Goal: Communication & Community: Ask a question

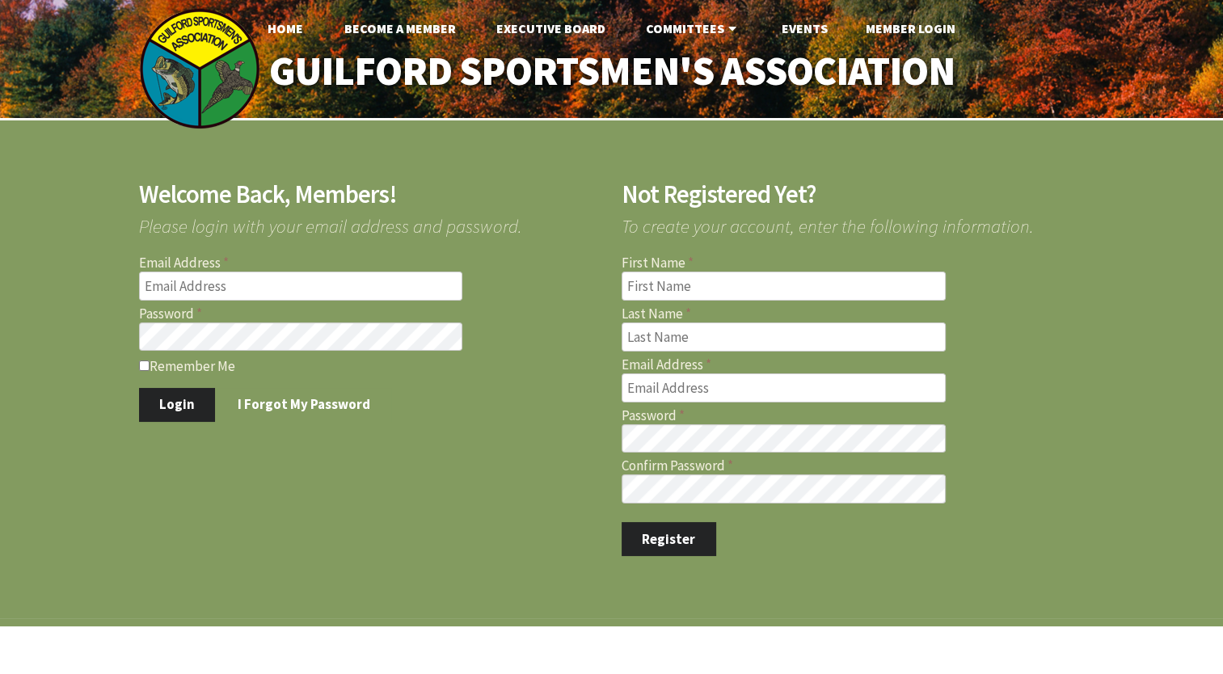
click at [198, 297] on input "Email Address" at bounding box center [301, 286] width 324 height 29
type input "williamlogiodice@yahoo.com"
click at [171, 407] on button "Login" at bounding box center [177, 405] width 77 height 34
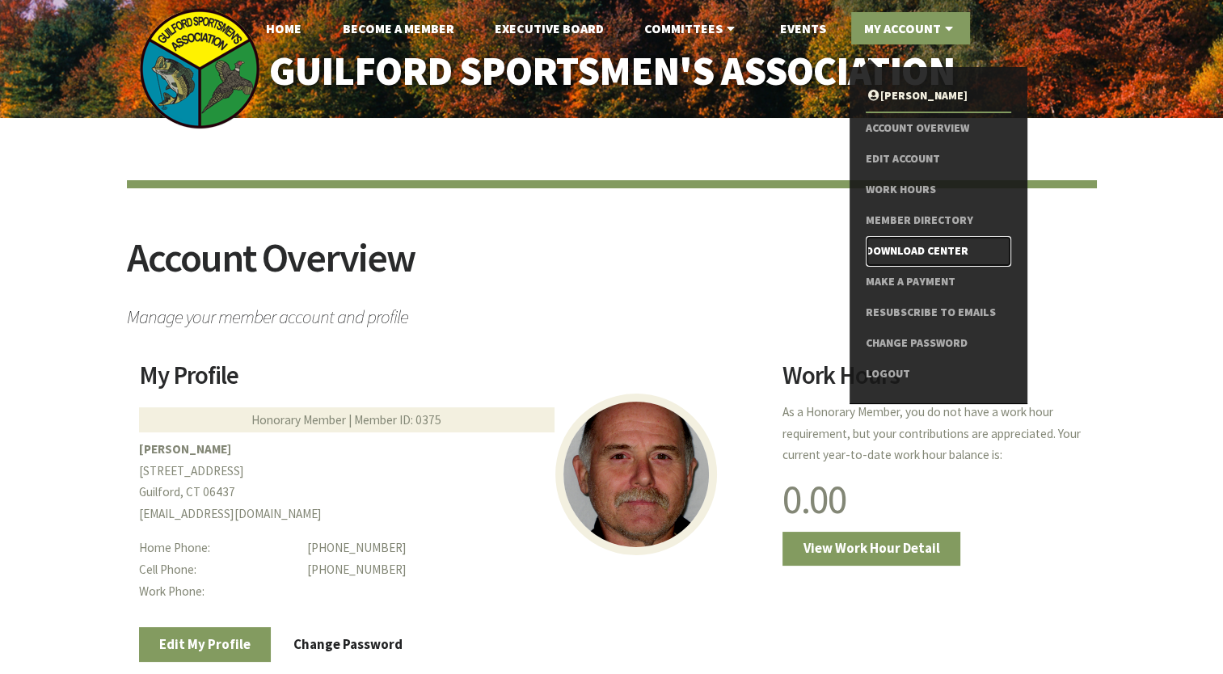
click at [921, 248] on link "Download Center" at bounding box center [938, 251] width 145 height 31
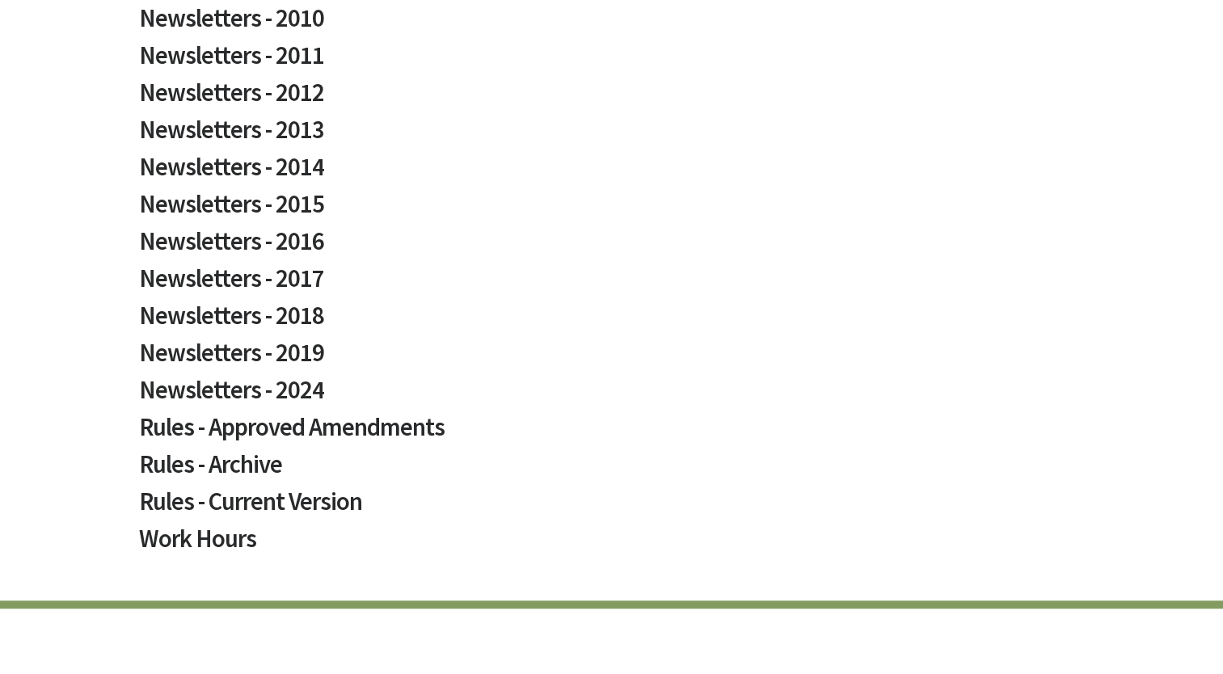
scroll to position [939, 0]
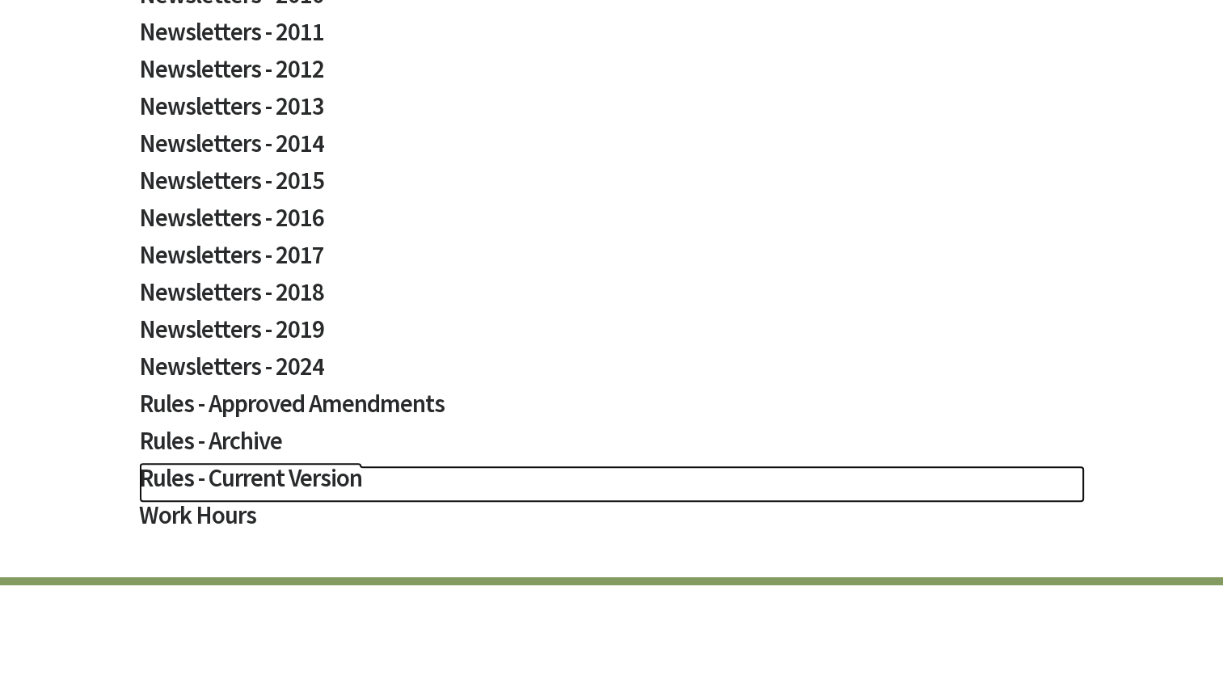
click at [259, 480] on h2 "Rules - Current Version" at bounding box center [612, 484] width 946 height 37
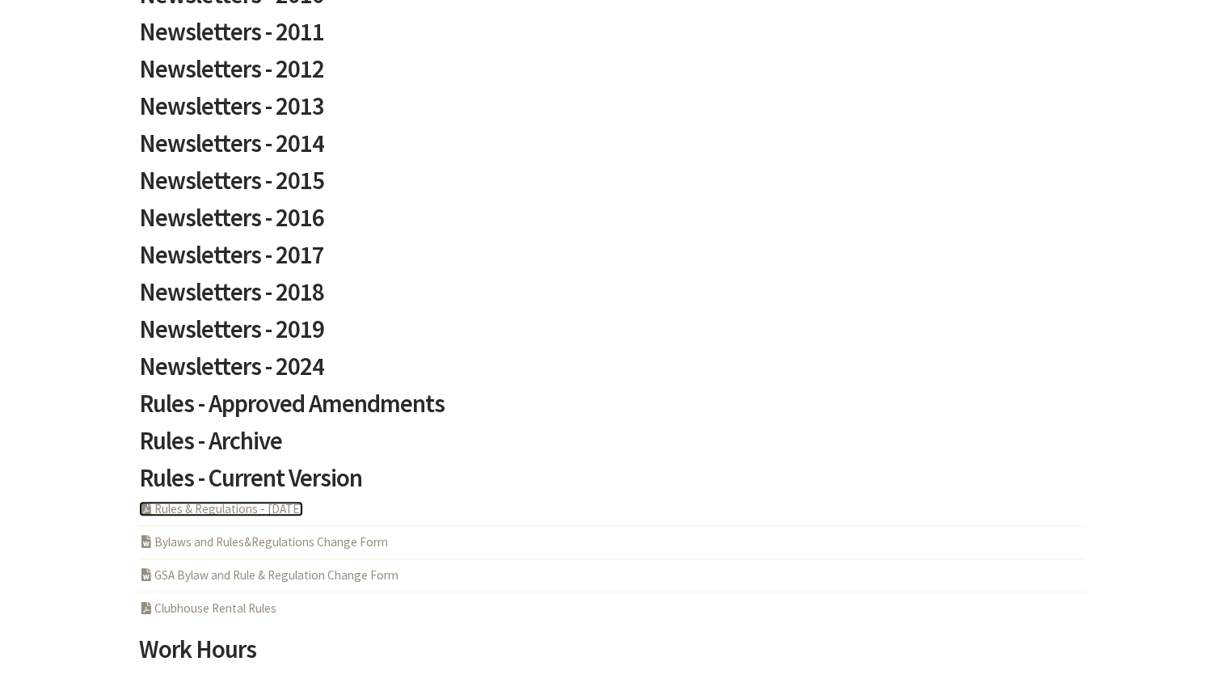
click at [205, 508] on link "PDF Acrobat Document Rules & Regulations - 5-6-2025" at bounding box center [221, 508] width 164 height 15
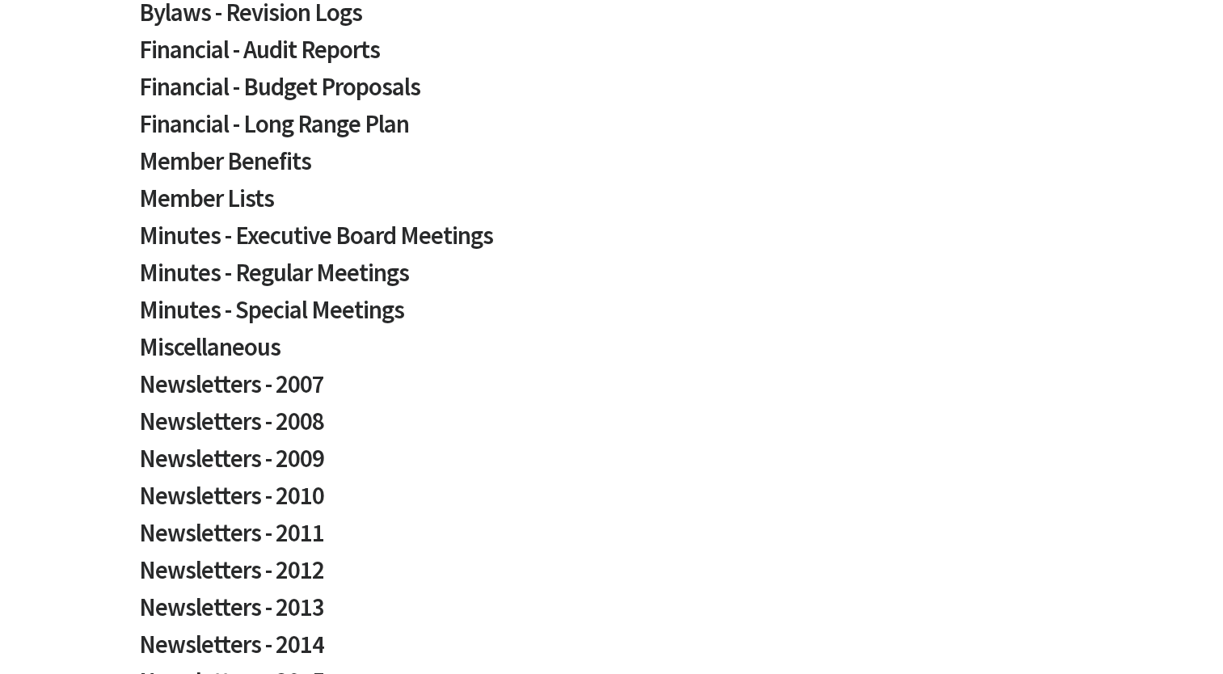
scroll to position [430, 0]
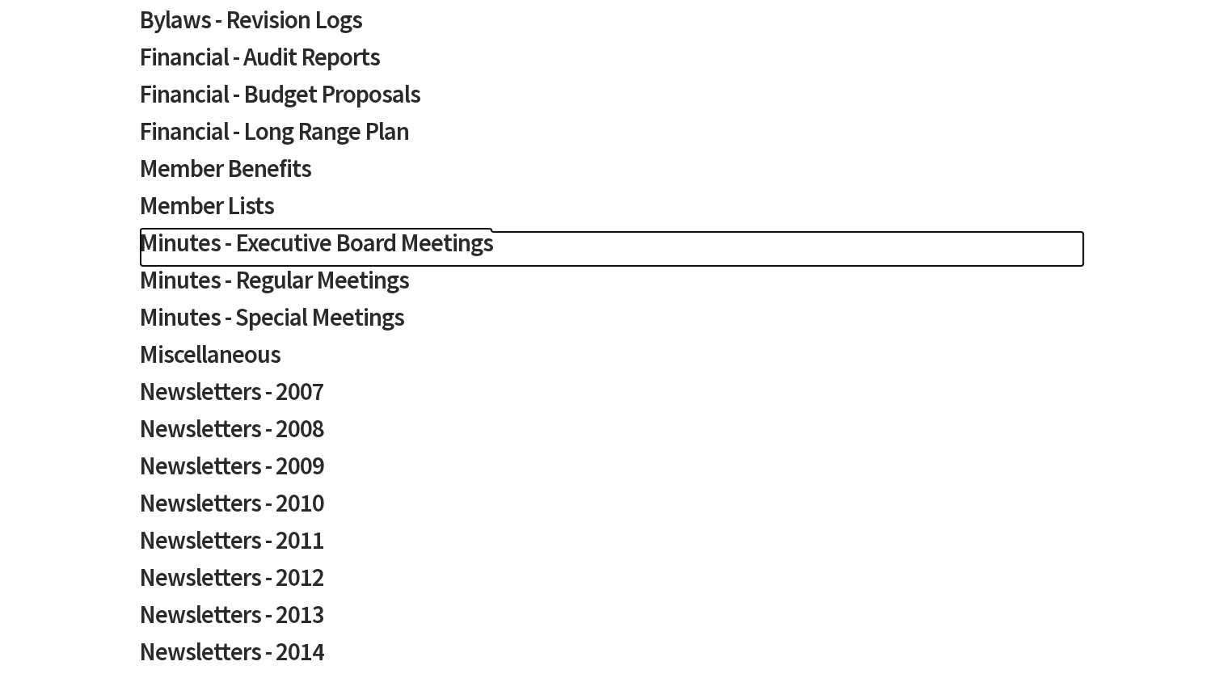
click at [362, 243] on h2 "Minutes - Executive Board Meetings" at bounding box center [612, 248] width 946 height 37
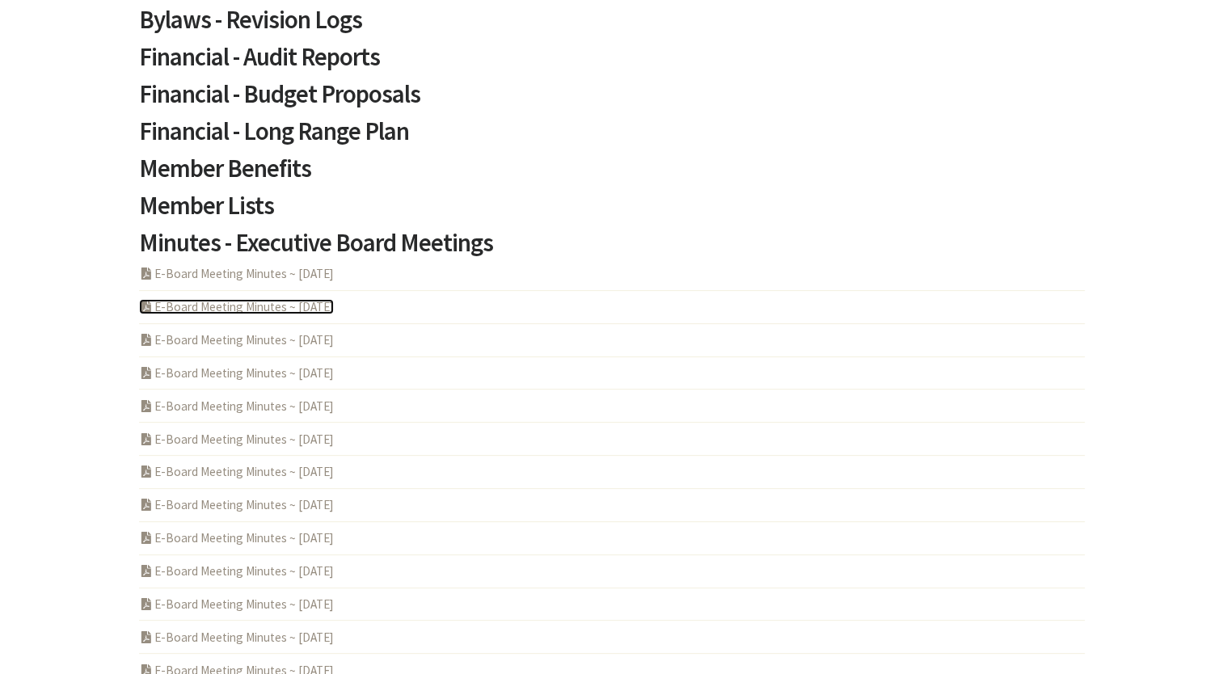
click at [272, 306] on link "PDF Acrobat Document E-Board Meeting Minutes ~ 2025-07-24" at bounding box center [236, 306] width 195 height 15
click at [252, 339] on link "PDF Acrobat Document E-Board Meeting Minutes ~ 2025-06-26" at bounding box center [236, 339] width 195 height 15
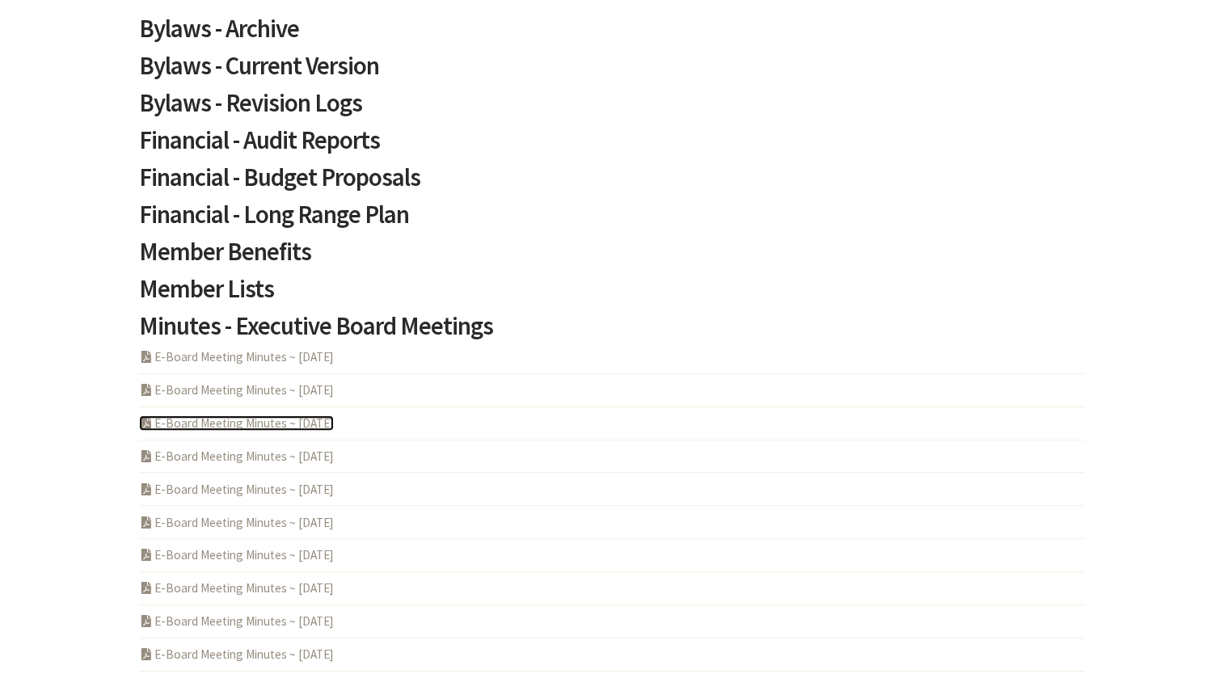
scroll to position [10, 0]
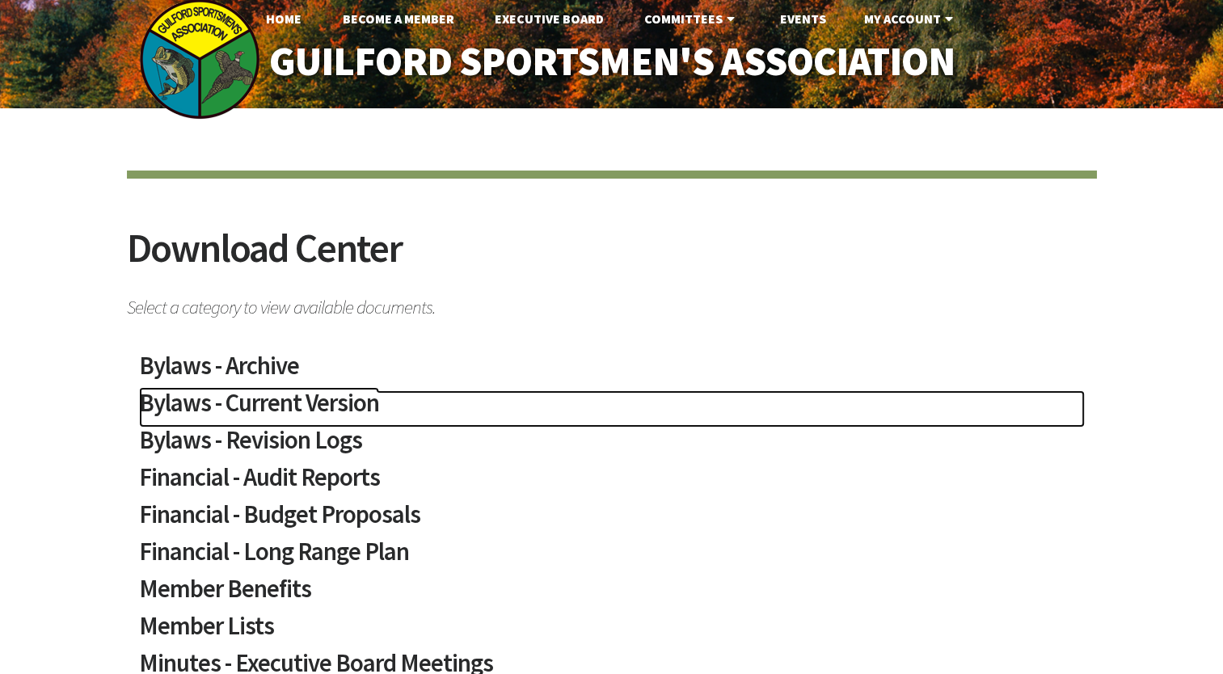
click at [285, 400] on h2 "Bylaws - Current Version" at bounding box center [612, 408] width 946 height 37
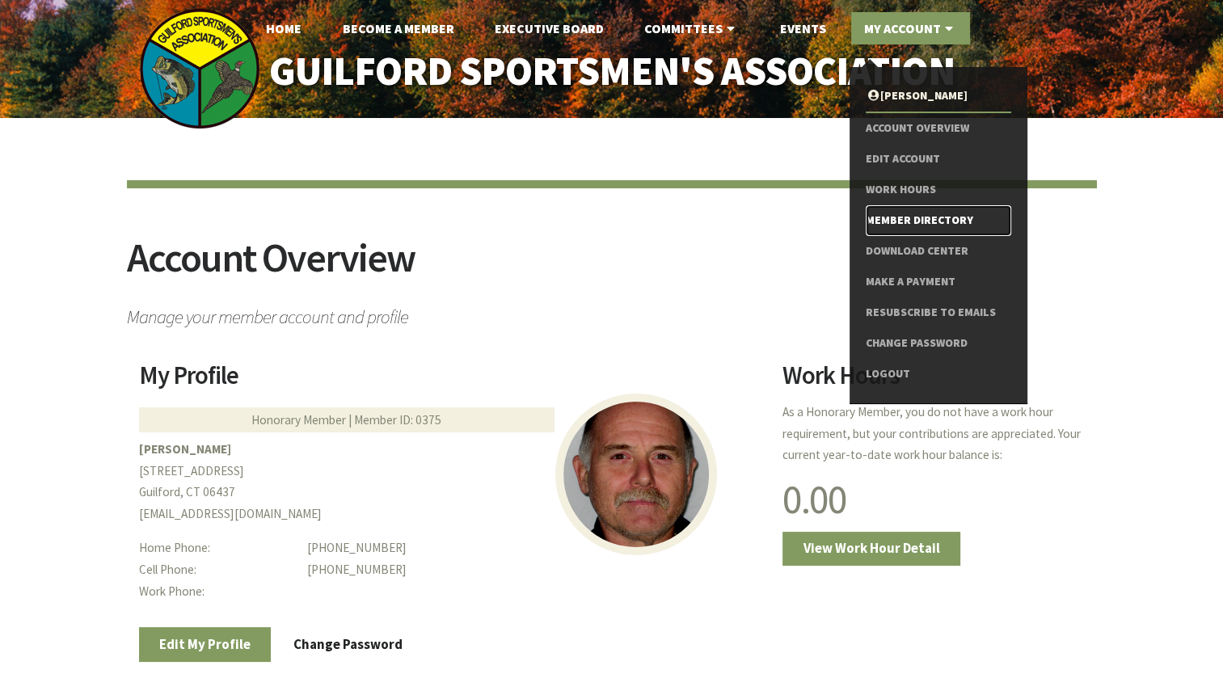
click at [930, 215] on link "Member Directory" at bounding box center [938, 220] width 145 height 31
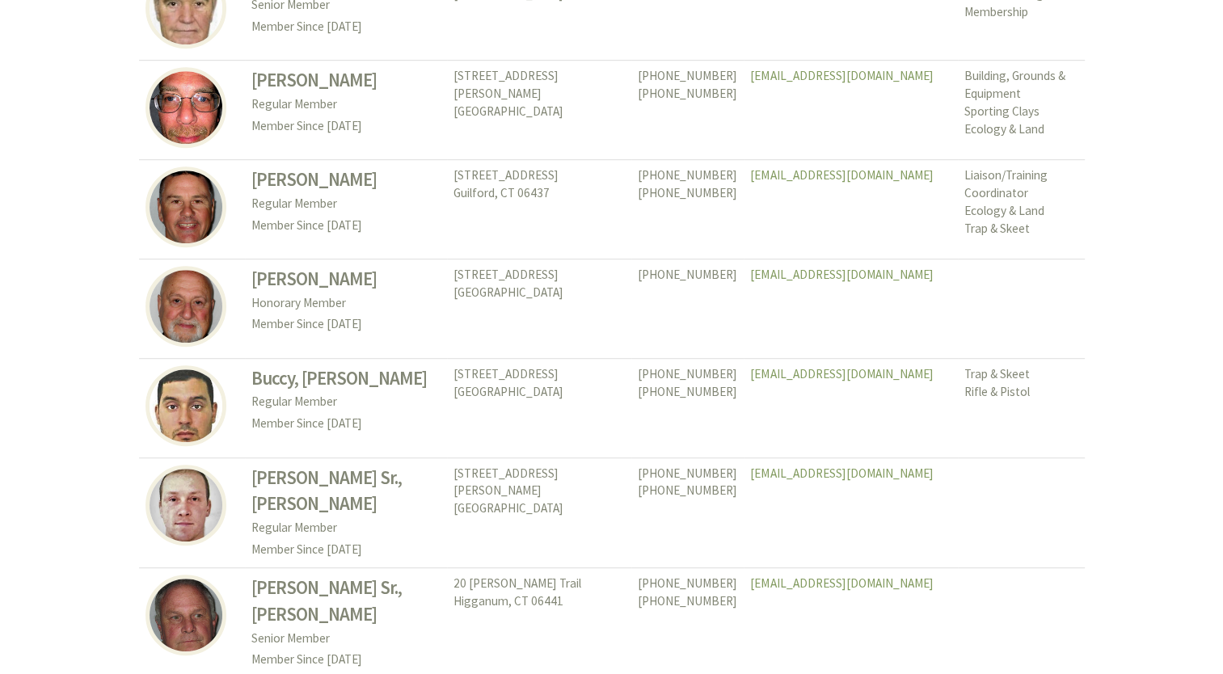
scroll to position [7483, 0]
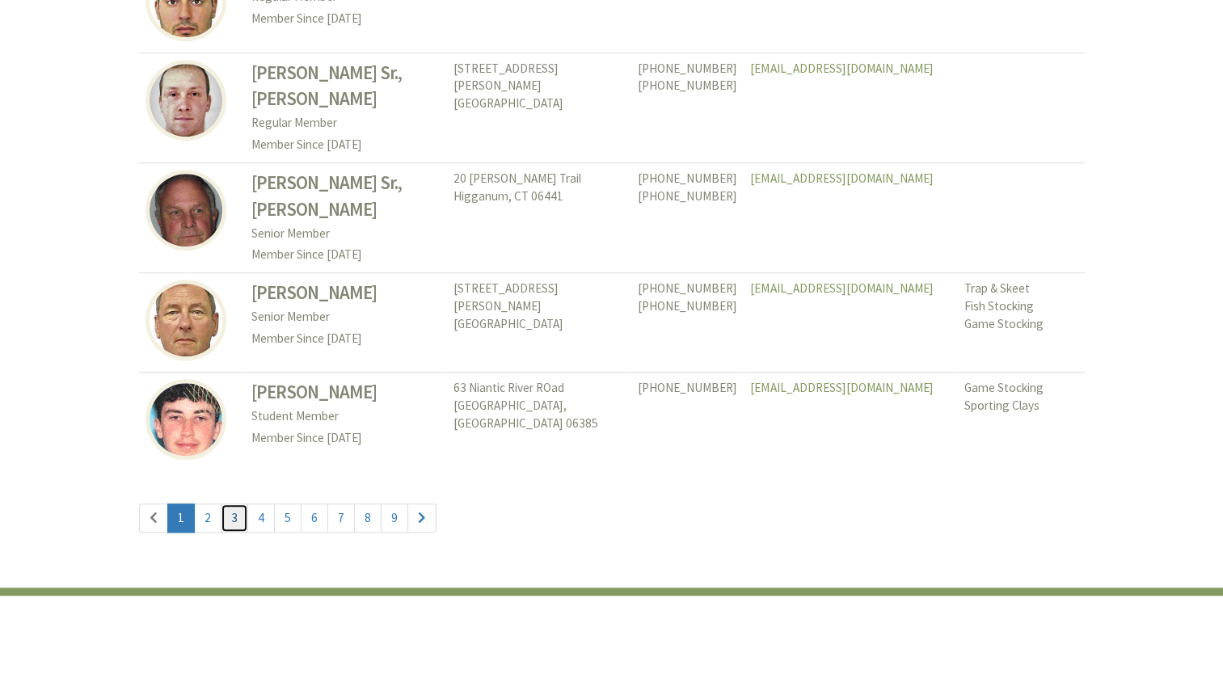
click at [238, 504] on link "3" at bounding box center [234, 518] width 27 height 29
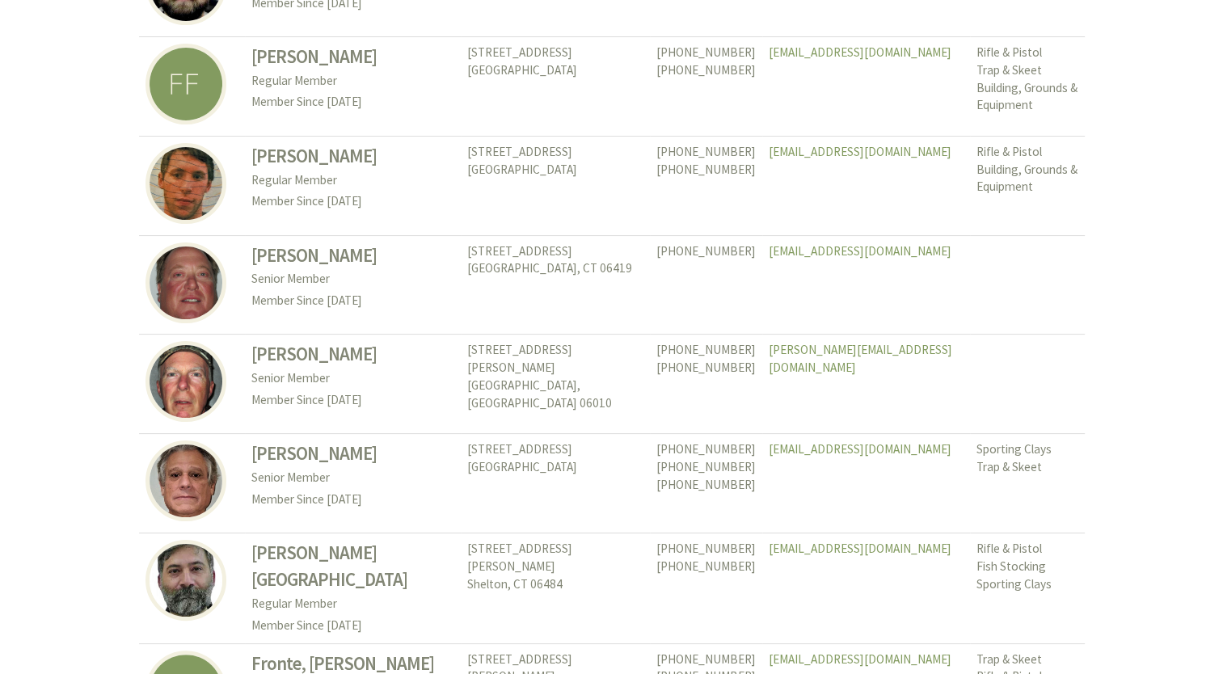
scroll to position [7483, 0]
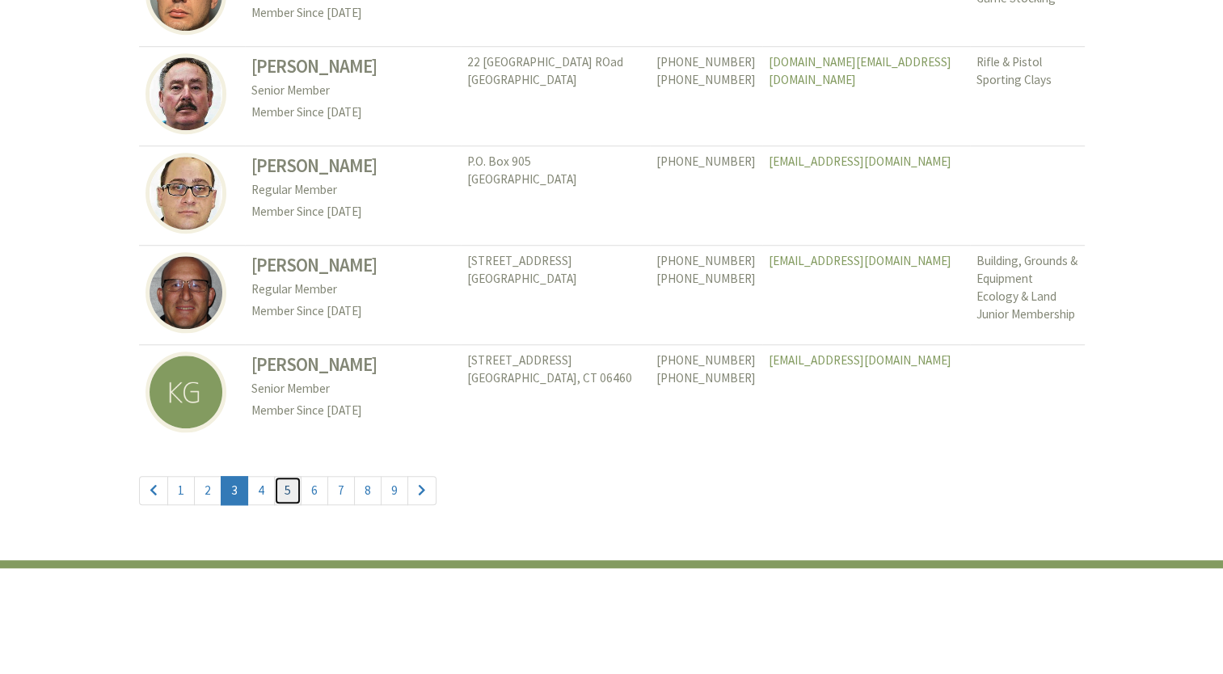
click at [285, 476] on link "5" at bounding box center [287, 490] width 27 height 29
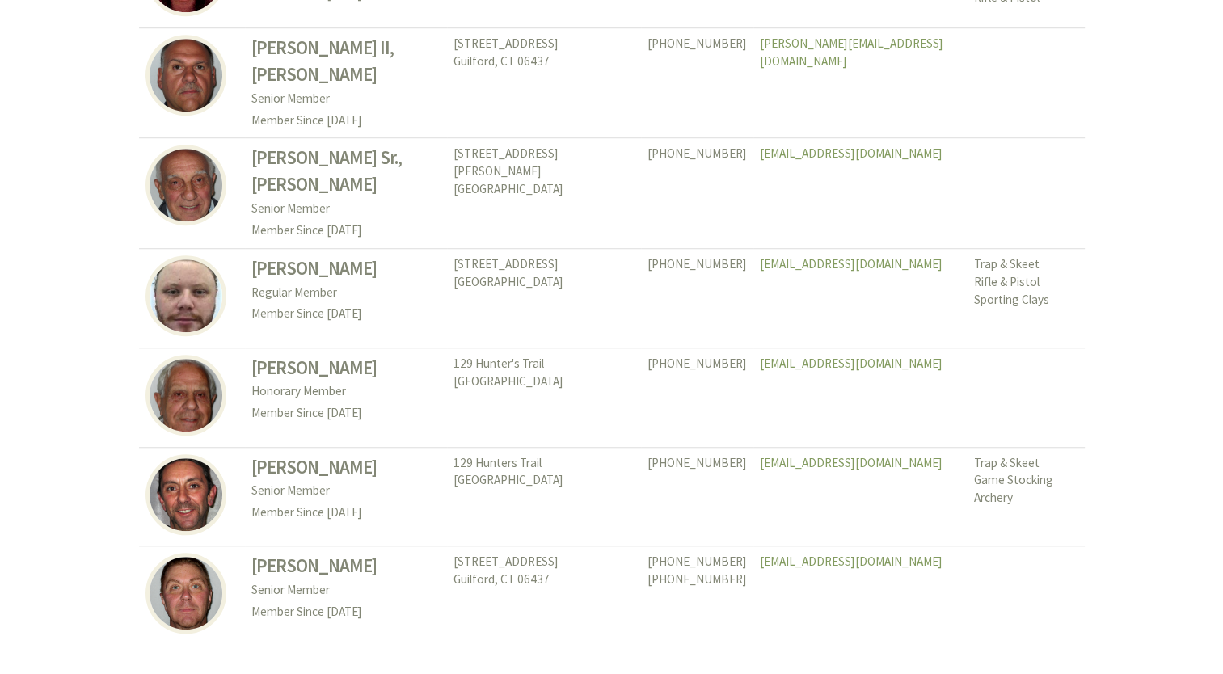
scroll to position [7379, 0]
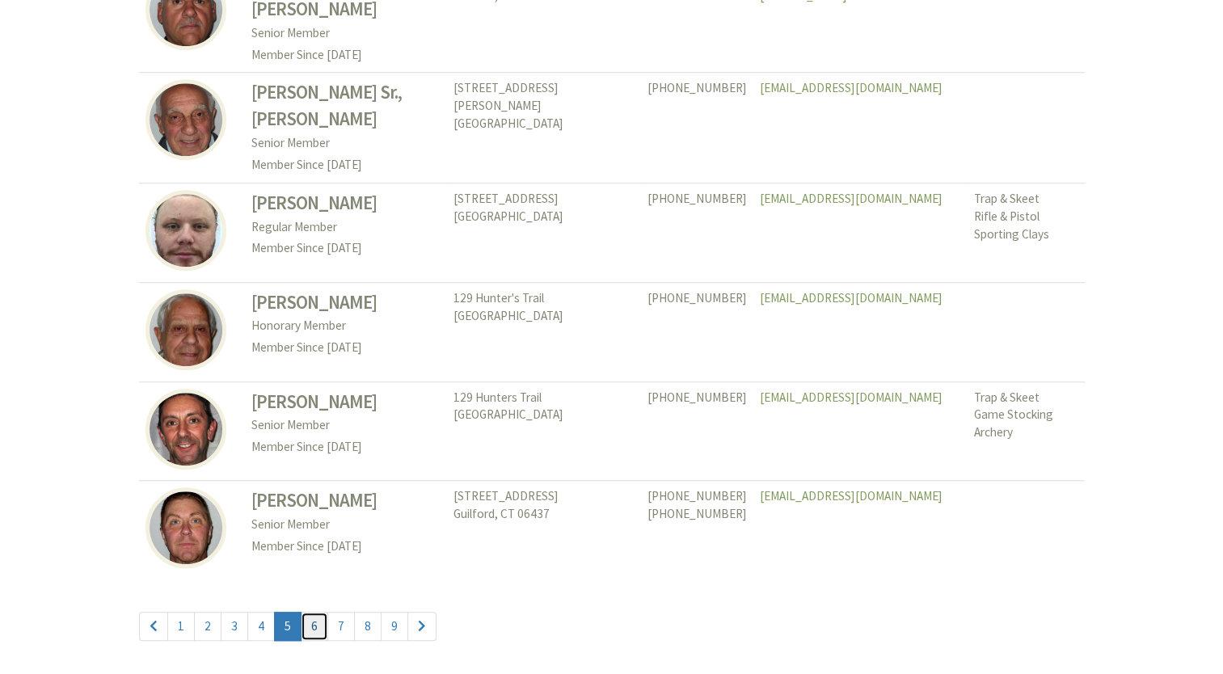
click at [310, 612] on link "6" at bounding box center [314, 626] width 27 height 29
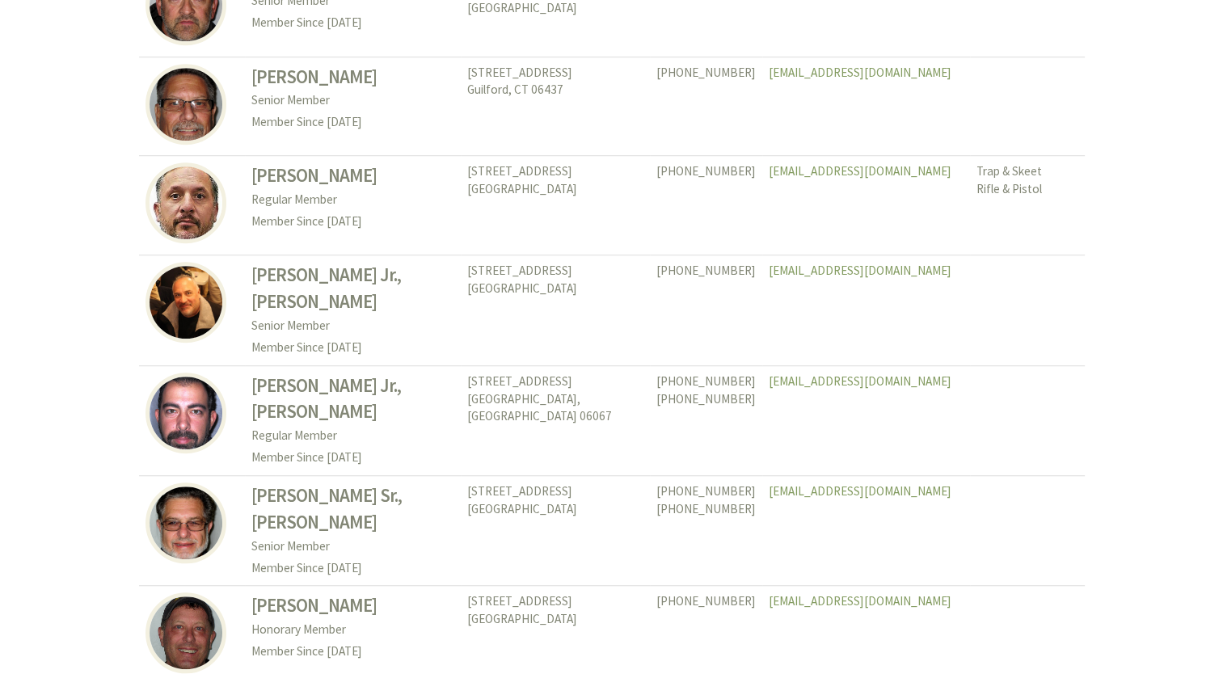
scroll to position [7522, 0]
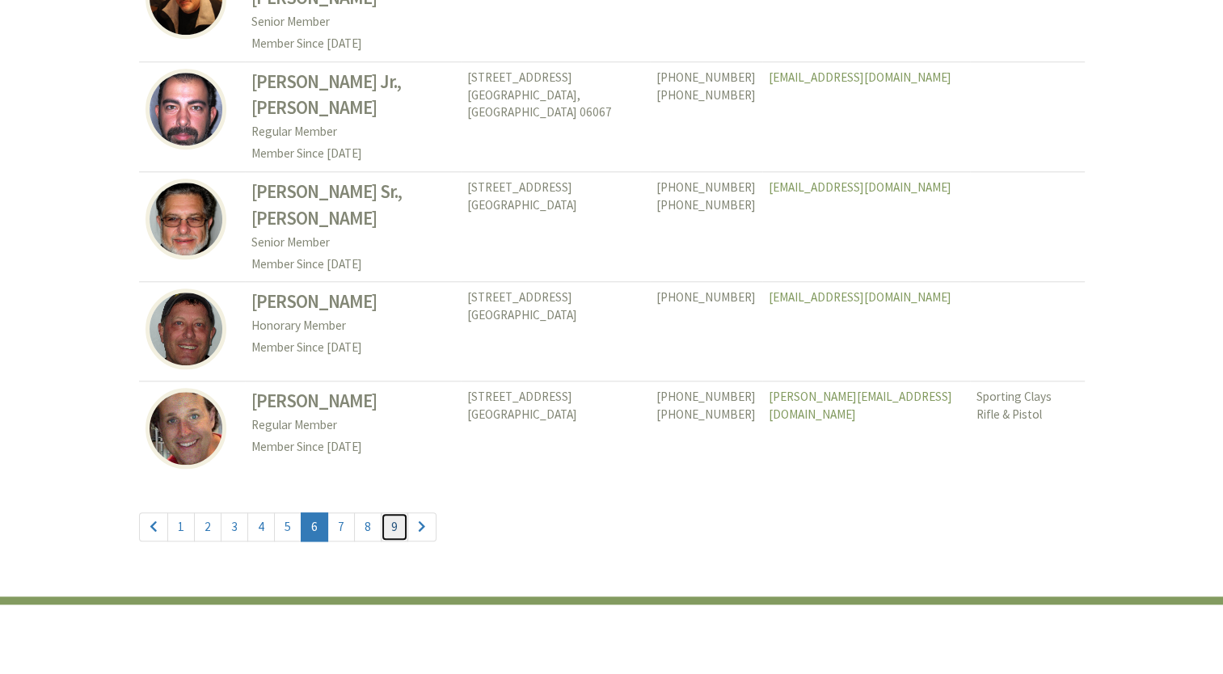
click at [382, 513] on link "9" at bounding box center [394, 527] width 27 height 29
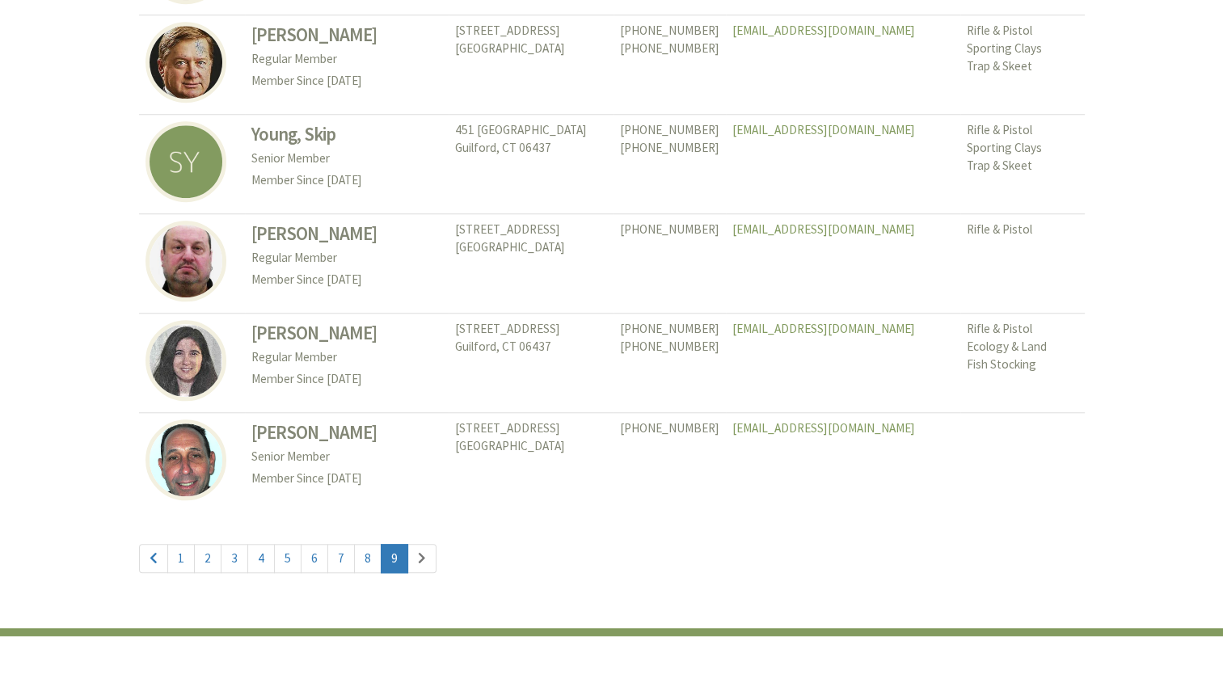
scroll to position [1071, 0]
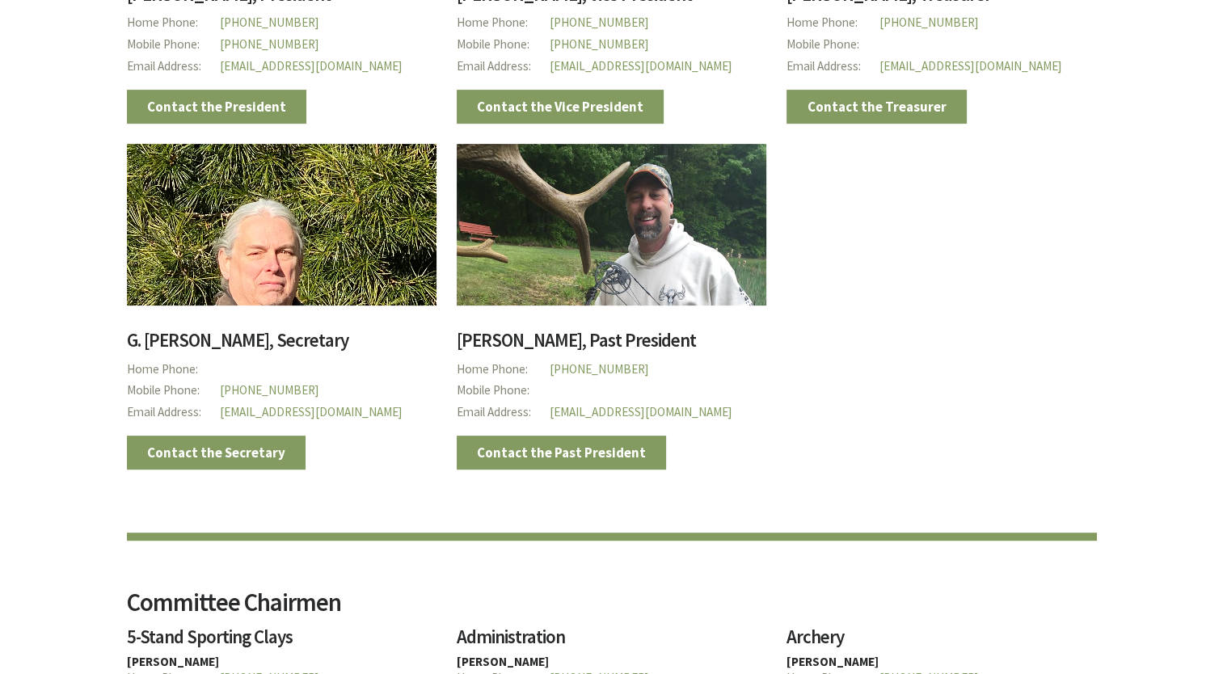
scroll to position [665, 0]
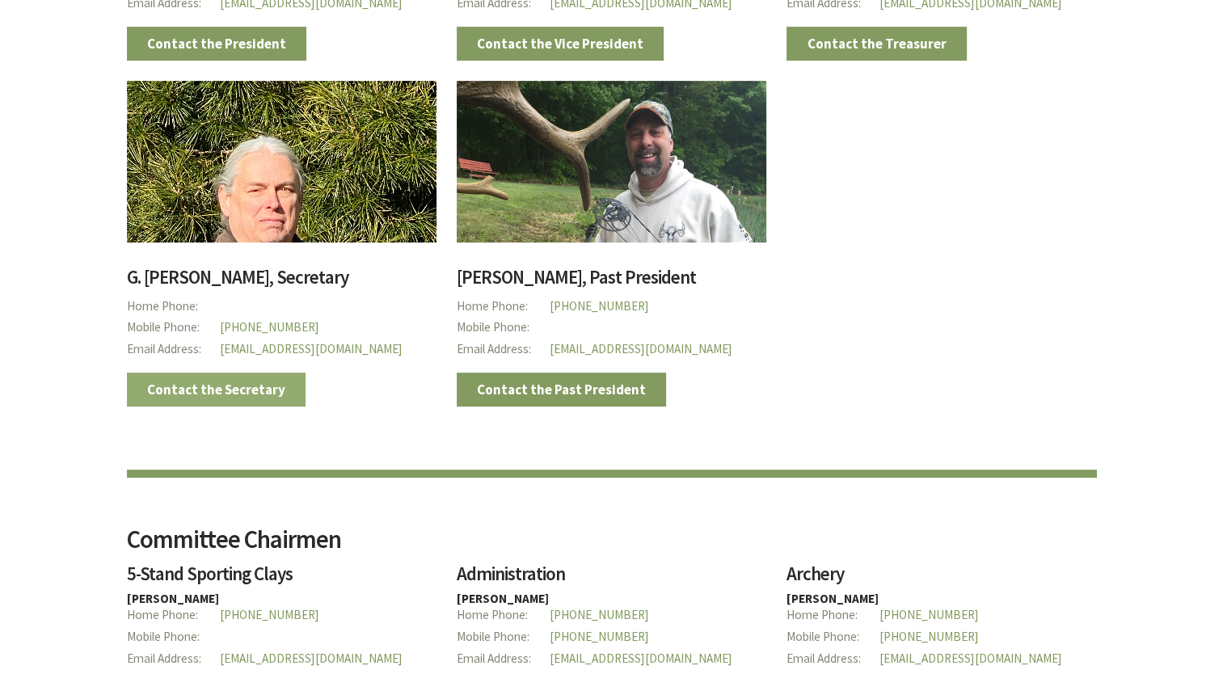
click at [259, 388] on link "Contact the Secretary" at bounding box center [216, 390] width 179 height 34
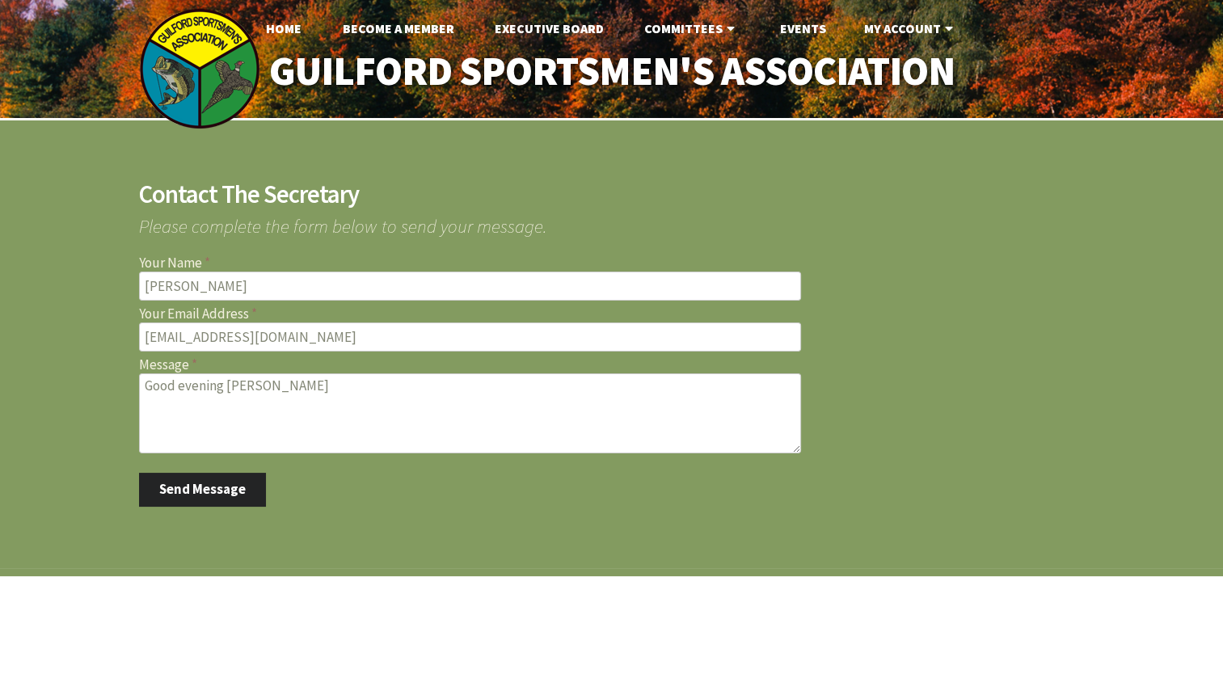
click at [200, 391] on textarea "Good evening [PERSON_NAME]" at bounding box center [470, 413] width 662 height 80
click at [255, 386] on textarea "Good evening, [PERSON_NAME]" at bounding box center [470, 413] width 662 height 80
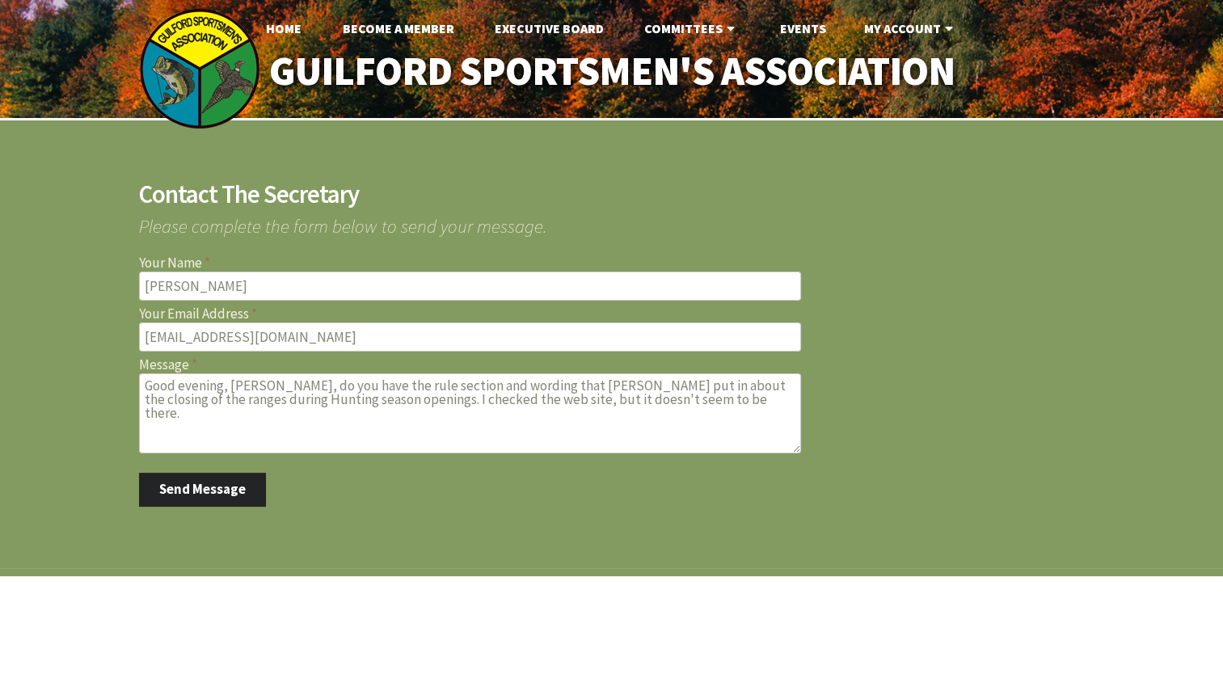
click at [694, 402] on textarea "Good evening, [PERSON_NAME], do you have the rule section and wording that [PER…" at bounding box center [470, 413] width 662 height 80
type textarea "Good evening, [PERSON_NAME], do you have the rule section and wording that [PER…"
click at [207, 482] on button "Send Message" at bounding box center [203, 490] width 128 height 34
